Goal: Find contact information: Find contact information

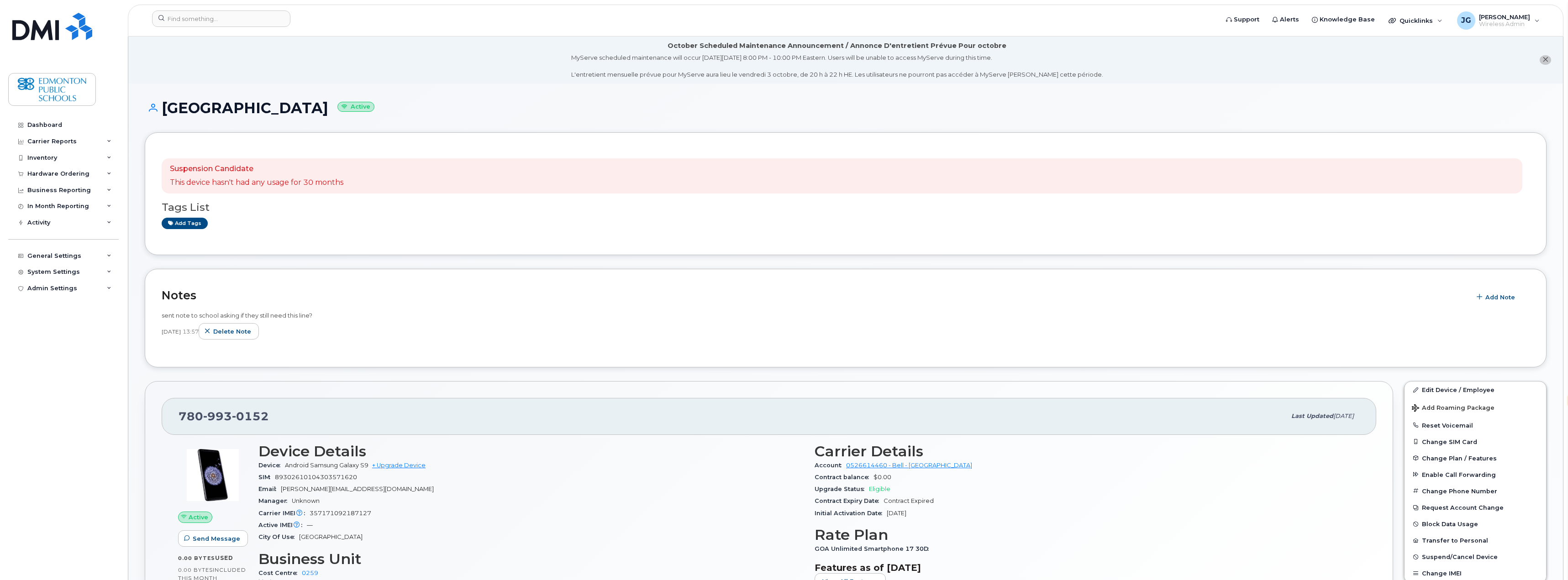
select select "en"
click at [250, 21] on input at bounding box center [221, 18] width 138 height 16
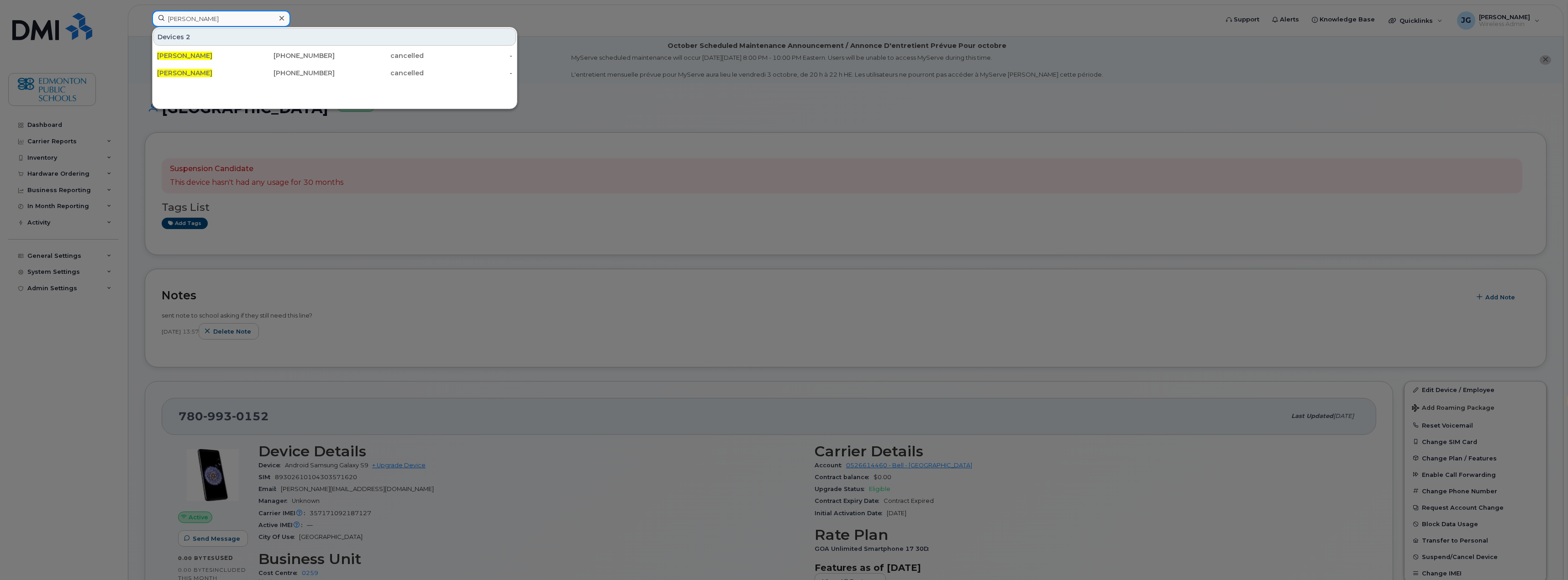
type input "terry korte"
click at [317, 55] on div "587-336-4519" at bounding box center [290, 55] width 89 height 9
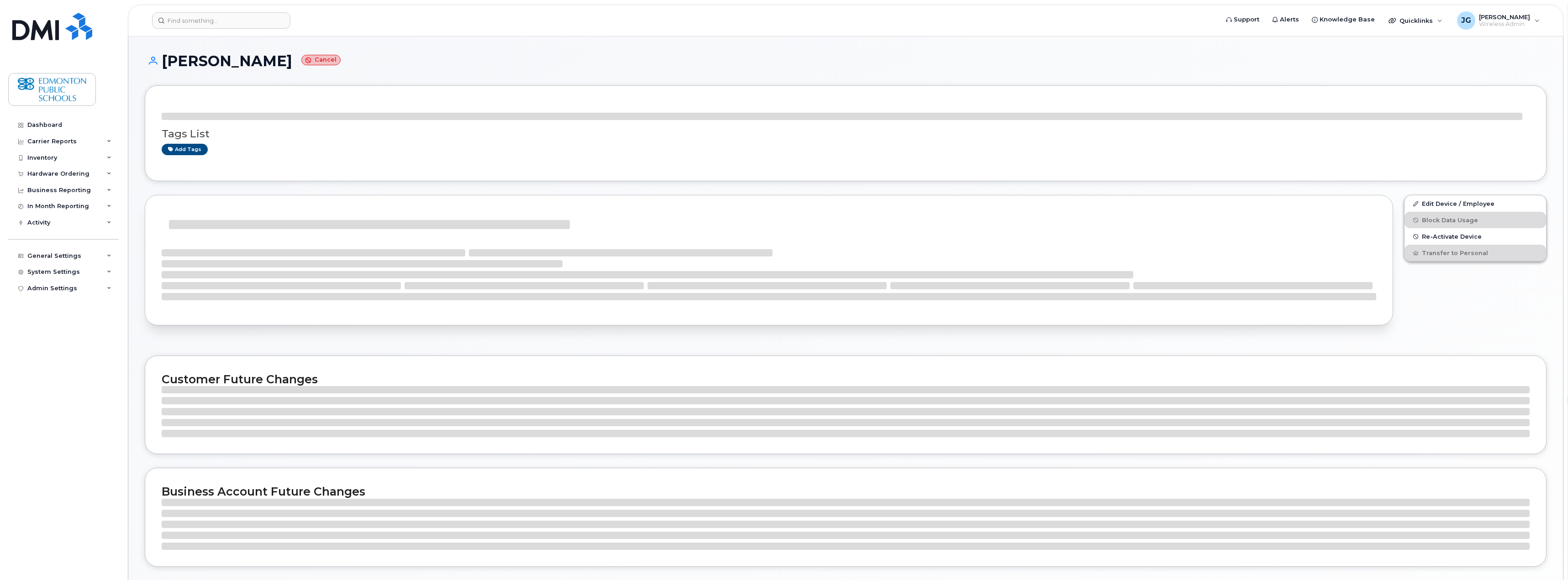
select select "en"
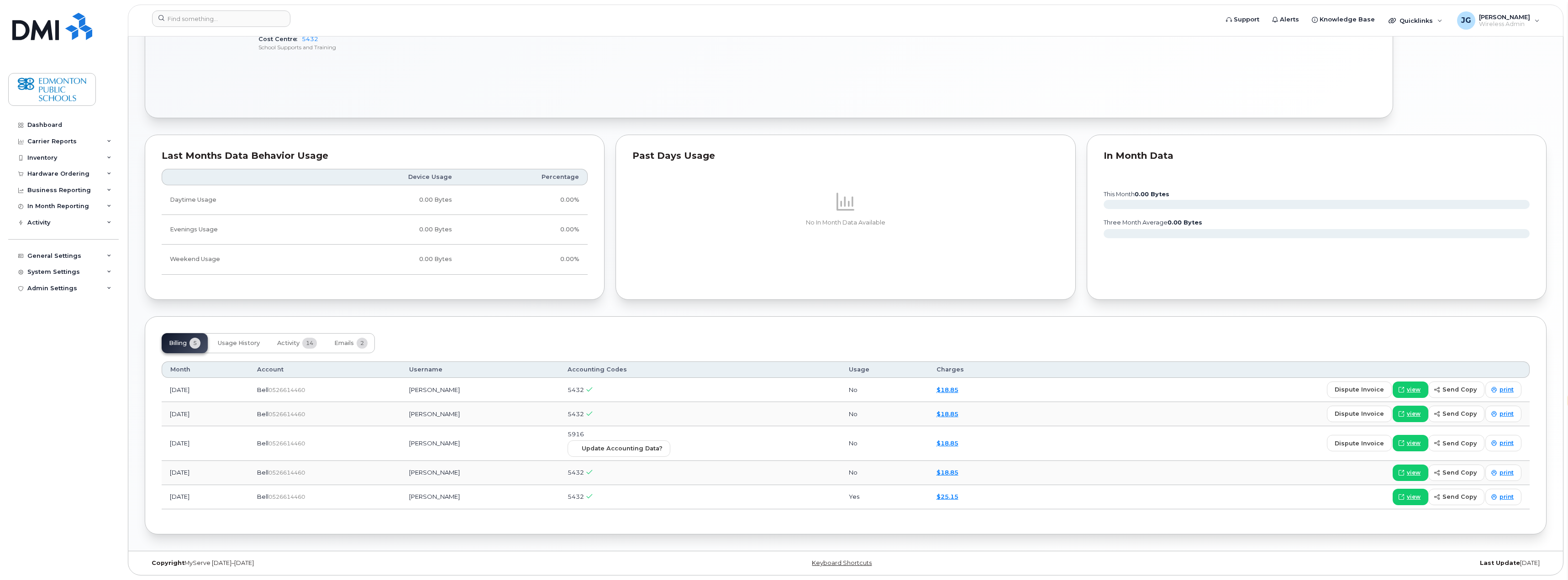
scroll to position [301, 0]
